Goal: Entertainment & Leisure: Consume media (video, audio)

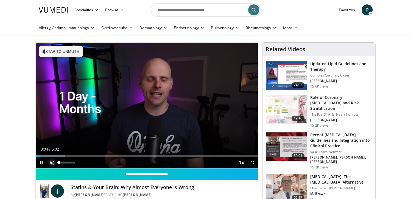
click at [52, 162] on span "Video Player" at bounding box center [52, 162] width 11 height 11
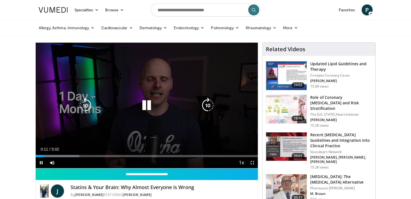
click at [85, 104] on icon "Video Player" at bounding box center [85, 105] width 15 height 15
click at [85, 103] on icon "Video Player" at bounding box center [85, 105] width 15 height 15
